Goal: Navigation & Orientation: Find specific page/section

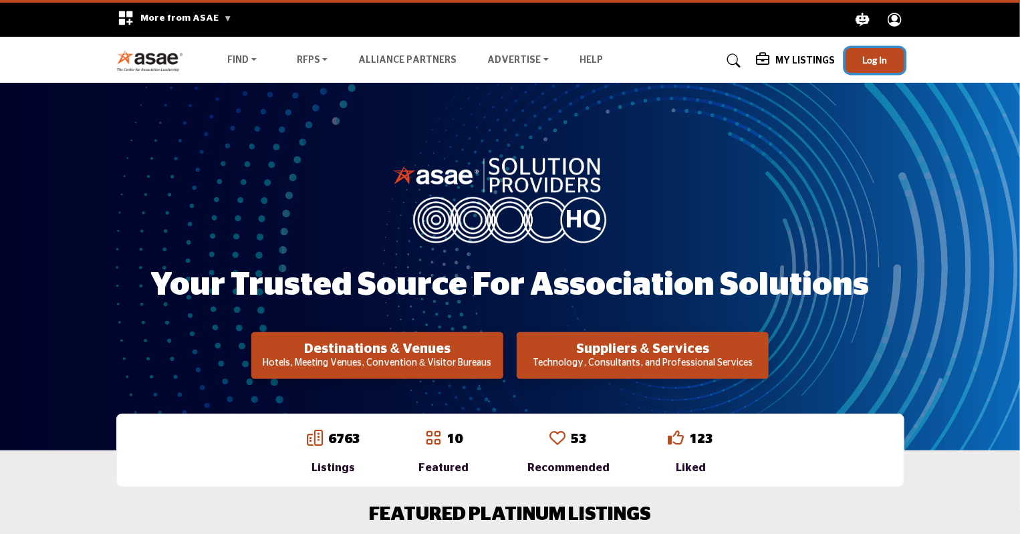
click at [877, 57] on span "Log In" at bounding box center [874, 59] width 25 height 11
click at [872, 61] on span "Log In" at bounding box center [874, 59] width 25 height 11
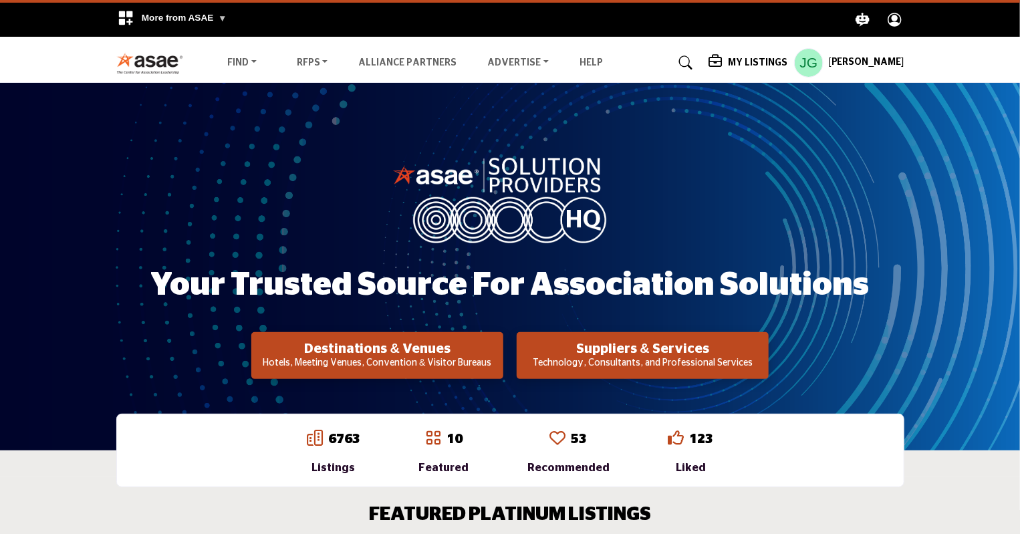
click at [752, 61] on h5 "My Listings" at bounding box center [757, 63] width 59 height 12
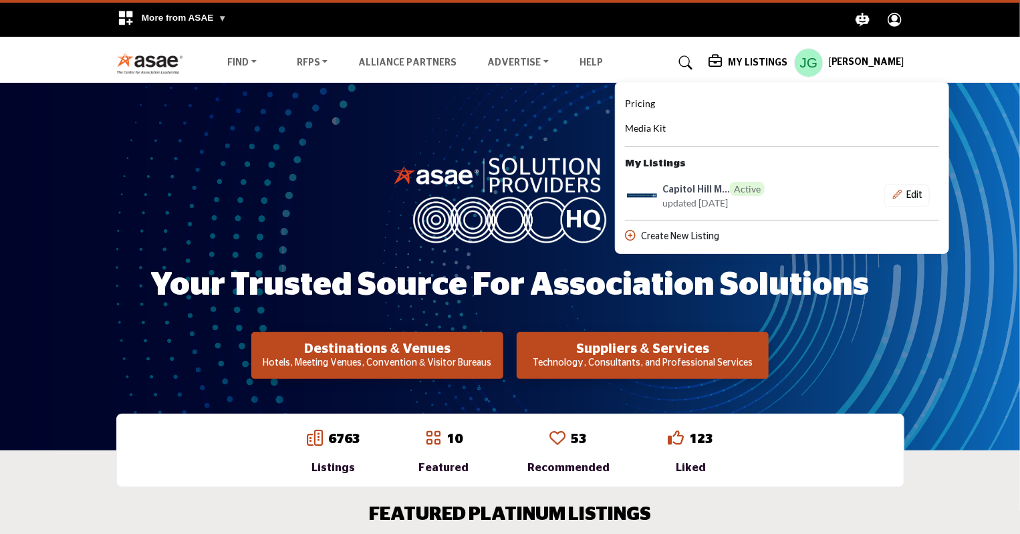
click at [870, 66] on h5 "John Graziano" at bounding box center [867, 62] width 76 height 13
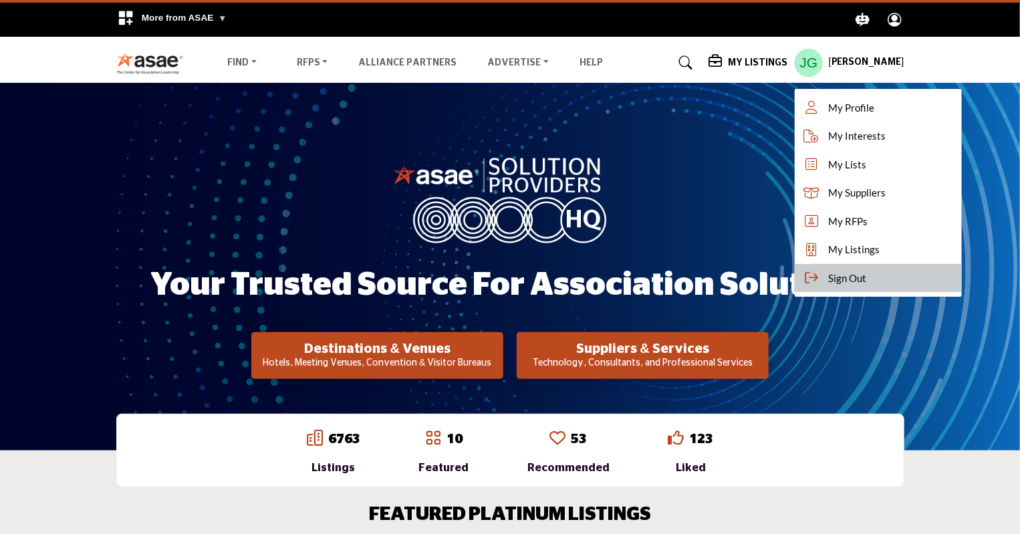
click at [839, 279] on span "Sign Out" at bounding box center [847, 278] width 38 height 15
